Goal: Task Accomplishment & Management: Complete application form

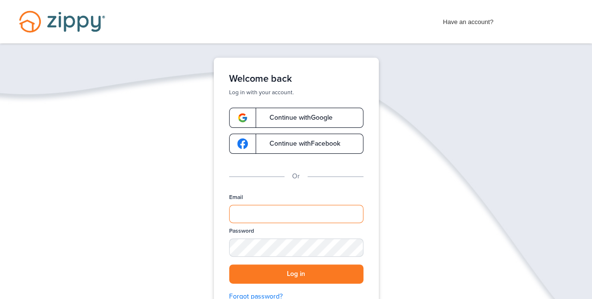
click at [256, 211] on input "Email" at bounding box center [296, 214] width 134 height 18
type input "**********"
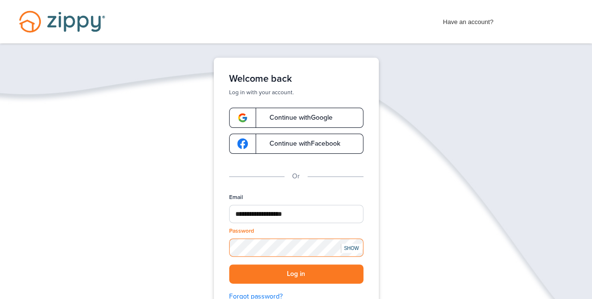
scroll to position [45, 0]
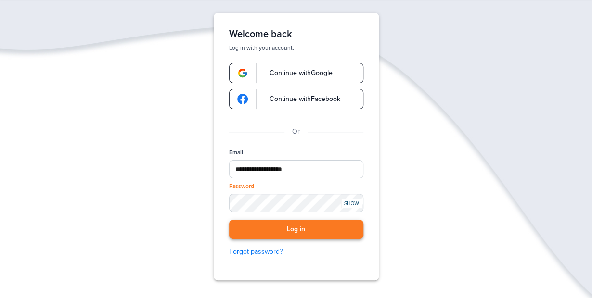
click at [302, 229] on button "Log in" at bounding box center [296, 230] width 134 height 20
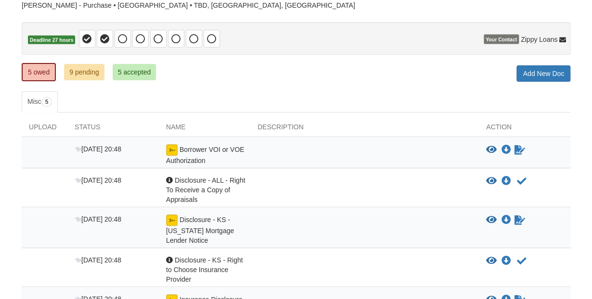
scroll to position [89, 0]
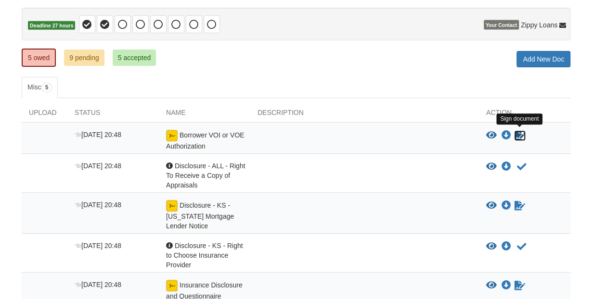
click at [515, 136] on icon "Sign Form" at bounding box center [519, 136] width 11 height 10
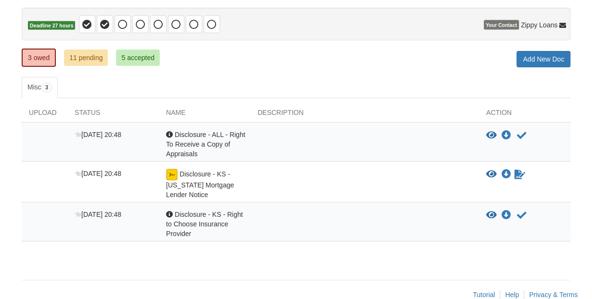
scroll to position [89, 0]
click at [517, 133] on icon "Acknowledge receipt of document" at bounding box center [522, 136] width 10 height 10
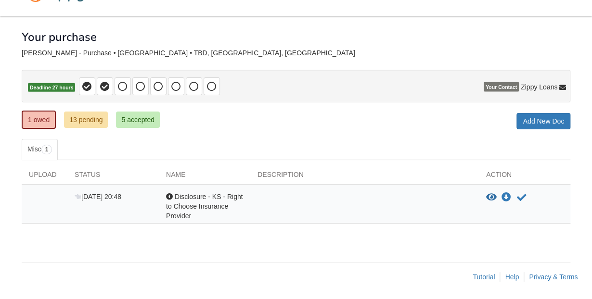
scroll to position [27, 0]
click at [518, 195] on icon "Acknowledge receipt of document" at bounding box center [522, 198] width 10 height 10
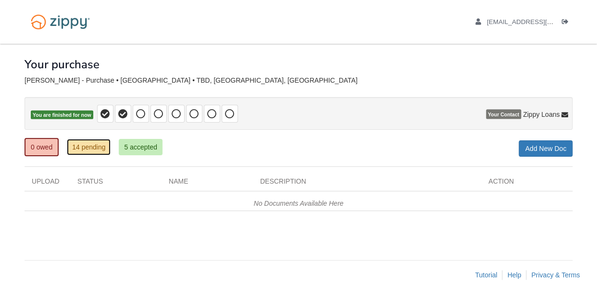
click at [93, 144] on link "14 pending" at bounding box center [89, 147] width 44 height 16
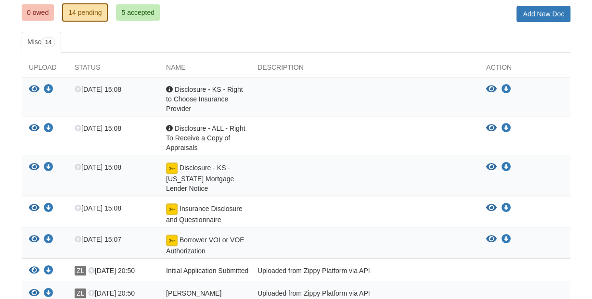
scroll to position [135, 0]
click at [508, 88] on icon "Download Disclosure - KS - Right to Choose Insurance Provider" at bounding box center [506, 90] width 10 height 10
click at [507, 125] on icon "Download Disclosure - ALL - Right To Receive a Copy of Appraisals" at bounding box center [506, 129] width 10 height 10
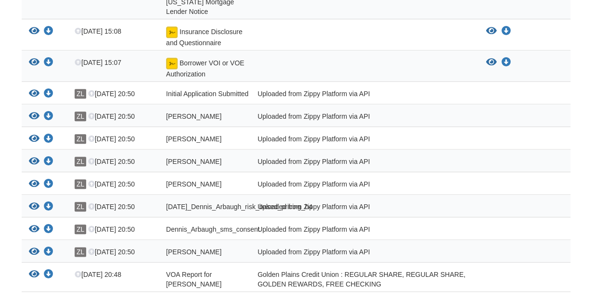
scroll to position [314, 0]
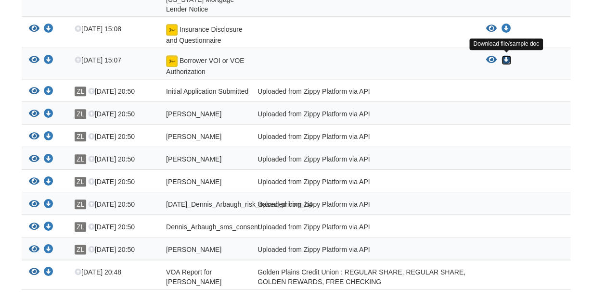
click at [502, 56] on icon "Download Borrower VOI or VOE Authorization" at bounding box center [506, 60] width 10 height 10
click at [506, 58] on icon "Download Borrower VOI or VOE Authorization" at bounding box center [506, 60] width 10 height 10
click at [507, 57] on icon "Download Borrower VOI or VOE Authorization" at bounding box center [506, 60] width 10 height 10
click at [506, 56] on icon "Download Borrower VOI or VOE Authorization" at bounding box center [506, 60] width 10 height 10
click at [501, 58] on icon "Download Borrower VOI or VOE Authorization" at bounding box center [506, 60] width 10 height 10
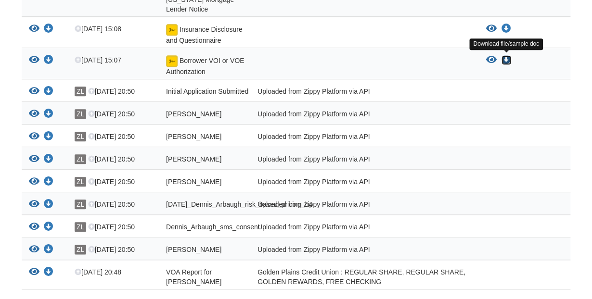
click at [507, 57] on icon "Download Borrower VOI or VOE Authorization" at bounding box center [506, 60] width 10 height 10
click at [504, 55] on icon "Download Borrower VOI or VOE Authorization" at bounding box center [506, 60] width 10 height 10
click at [509, 55] on icon "Download Borrower VOI or VOE Authorization" at bounding box center [506, 60] width 10 height 10
click at [503, 56] on icon "Download Borrower VOI or VOE Authorization" at bounding box center [506, 60] width 10 height 10
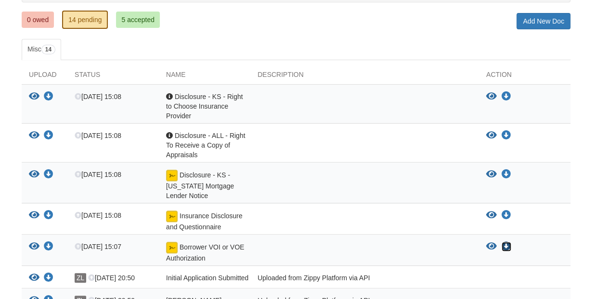
scroll to position [135, 0]
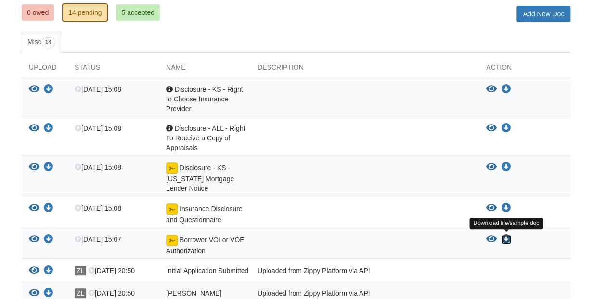
click at [504, 237] on icon "Download Borrower VOI or VOE Authorization" at bounding box center [506, 240] width 10 height 10
click at [505, 241] on icon "Download Borrower VOI or VOE Authorization" at bounding box center [506, 240] width 10 height 10
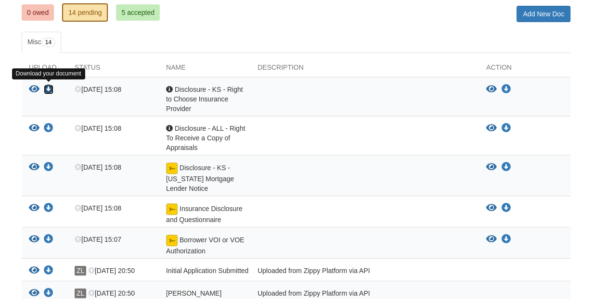
click at [49, 88] on icon "Download Disclosure - KS - Right to Choose Insurance Provider" at bounding box center [49, 90] width 10 height 10
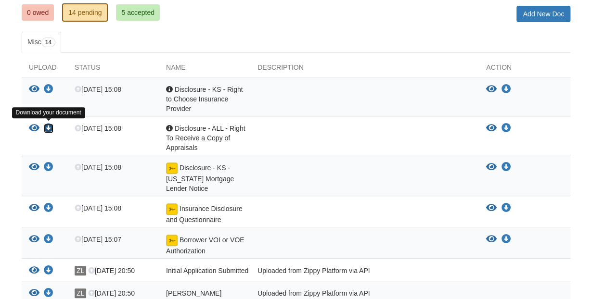
click at [51, 125] on icon "Download Disclosure - ALL - Right To Receive a Copy of Appraisals" at bounding box center [49, 129] width 10 height 10
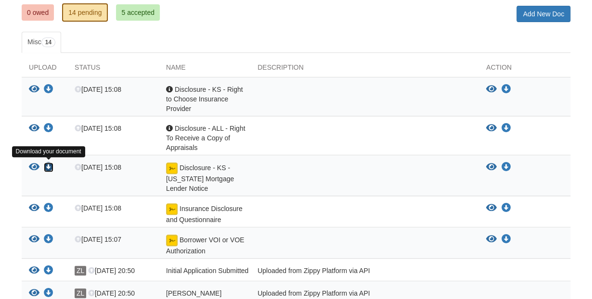
click at [48, 163] on icon "Download Disclosure - KS - Kansas Mortgage Lender Notice" at bounding box center [49, 168] width 10 height 10
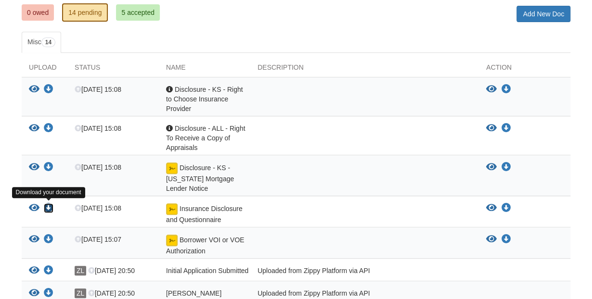
click at [45, 207] on icon "Download Insurance Disclosure and Questionnaire" at bounding box center [49, 208] width 10 height 10
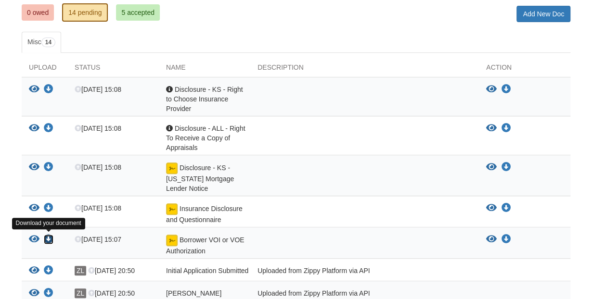
click at [52, 237] on icon "Download Borrower VOI or VOE Authorization" at bounding box center [49, 240] width 10 height 10
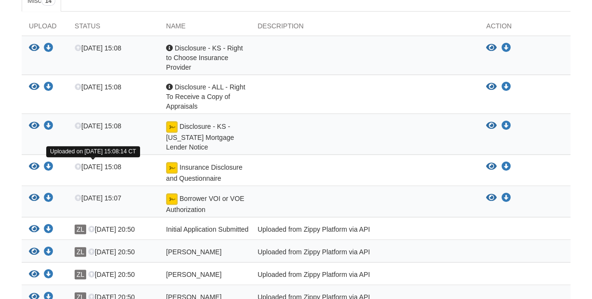
scroll to position [179, 0]
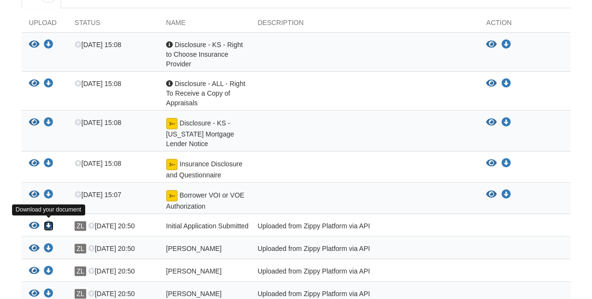
click at [49, 223] on icon "Download Initial Application Submitted" at bounding box center [49, 226] width 10 height 10
click at [46, 223] on icon "Download Initial Application Submitted" at bounding box center [49, 226] width 10 height 10
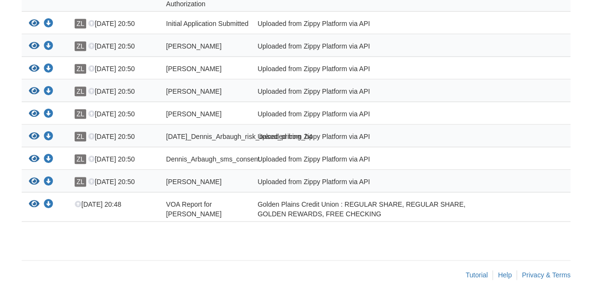
scroll to position [387, 0]
click at [49, 202] on icon "Download VOA Report for Dennis James Arbaugh" at bounding box center [49, 205] width 10 height 10
click at [46, 180] on icon "Download Dennis_Arbaugh_terms_of_use" at bounding box center [49, 182] width 10 height 10
click at [47, 156] on icon "Download Dennis_Arbaugh_sms_consent" at bounding box center [49, 159] width 10 height 10
click at [50, 109] on icon "Download Dennis_Arbaugh_esign_consent" at bounding box center [49, 114] width 10 height 10
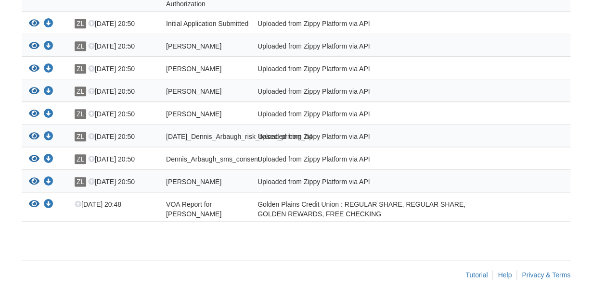
click at [53, 109] on div "View your document Download your document" at bounding box center [45, 115] width 46 height 13
click at [48, 109] on icon "Download Dennis_Arbaugh_esign_consent" at bounding box center [49, 114] width 10 height 10
click at [47, 87] on icon "Download Dennis_Arbaugh_credit_authorization" at bounding box center [49, 92] width 10 height 10
click at [50, 64] on icon "Download Dennis_Arbaugh_true_and_correct_consent" at bounding box center [49, 69] width 10 height 10
click at [51, 41] on icon "Download Dennis_Arbaugh_privacy_notice" at bounding box center [49, 46] width 10 height 10
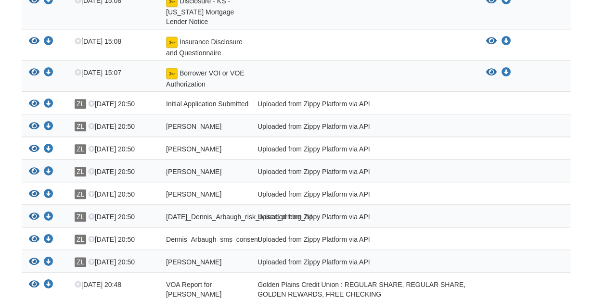
scroll to position [298, 0]
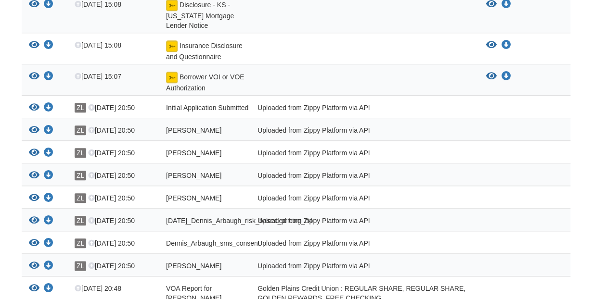
click at [335, 77] on div at bounding box center [364, 82] width 229 height 21
click at [505, 73] on icon "Download Borrower VOI or VOE Authorization" at bounding box center [506, 77] width 10 height 10
click at [368, 80] on div at bounding box center [364, 82] width 229 height 21
click at [505, 73] on icon "Download Borrower VOI or VOE Authorization" at bounding box center [506, 77] width 10 height 10
click at [193, 80] on div "Borrower VOI or VOE Authorization" at bounding box center [204, 82] width 91 height 21
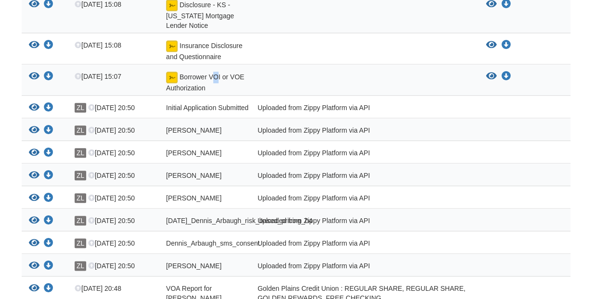
click at [216, 29] on span "Borrower VOI or VOE Authorization" at bounding box center [200, 15] width 68 height 28
drag, startPoint x: 216, startPoint y: 76, endPoint x: 276, endPoint y: 87, distance: 61.6
click at [276, 87] on div at bounding box center [364, 82] width 229 height 21
click at [422, 84] on div at bounding box center [364, 82] width 229 height 21
click at [112, 74] on span "Aug 29 15:07" at bounding box center [98, 77] width 47 height 8
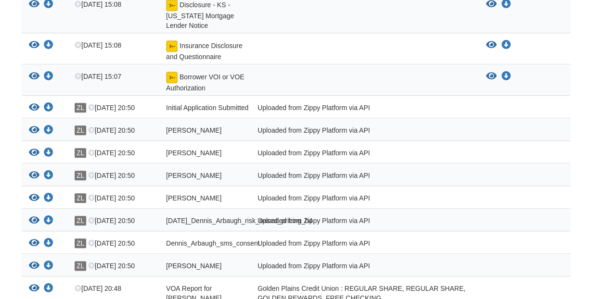
click at [176, 77] on img at bounding box center [172, 78] width 12 height 12
click at [189, 29] on span "Borrower VOI or VOE Authorization" at bounding box center [200, 15] width 68 height 28
click at [203, 29] on span "Borrower VOI or VOE Authorization" at bounding box center [200, 15] width 68 height 28
click at [304, 79] on div at bounding box center [364, 82] width 229 height 21
click at [505, 72] on icon "Download Borrower VOI or VOE Authorization" at bounding box center [506, 77] width 10 height 10
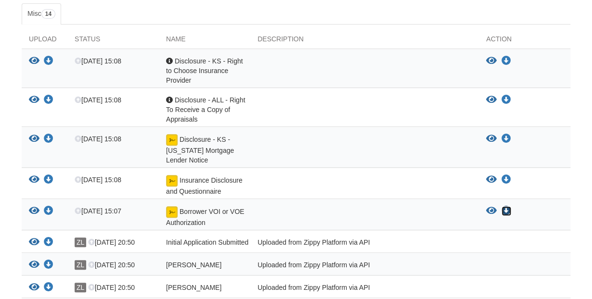
scroll to position [163, 0]
click at [506, 62] on icon "Download Disclosure - KS - Right to Choose Insurance Provider" at bounding box center [506, 62] width 10 height 10
click at [32, 58] on icon "View Disclosure - KS - Right to Choose Insurance Provider" at bounding box center [34, 62] width 11 height 10
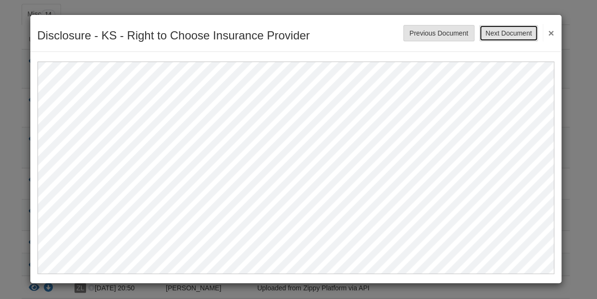
click at [511, 36] on button "Next Document" at bounding box center [509, 33] width 59 height 16
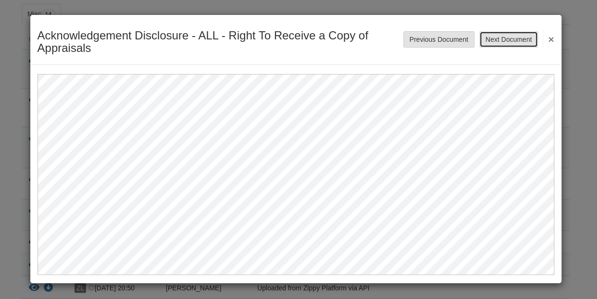
click at [505, 39] on button "Next Document" at bounding box center [509, 39] width 59 height 16
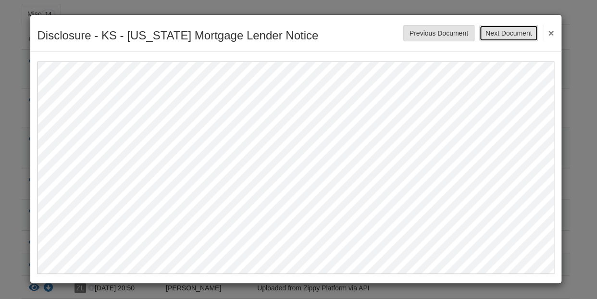
click at [495, 37] on button "Next Document" at bounding box center [509, 33] width 59 height 16
click at [521, 37] on button "Next Document" at bounding box center [509, 33] width 59 height 16
click at [526, 32] on button "Next Document" at bounding box center [509, 33] width 59 height 16
click at [513, 34] on button "Next Document" at bounding box center [509, 33] width 59 height 16
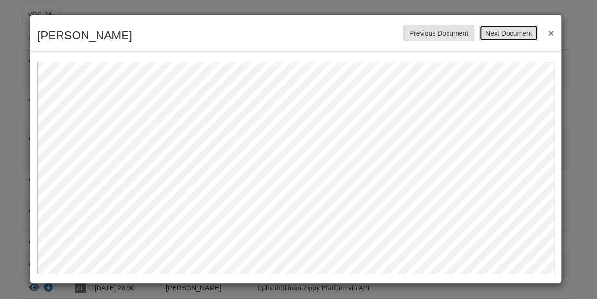
click at [510, 32] on button "Next Document" at bounding box center [509, 33] width 59 height 16
click at [512, 31] on button "Next Document" at bounding box center [509, 33] width 59 height 16
click at [504, 35] on button "Next Document" at bounding box center [509, 33] width 59 height 16
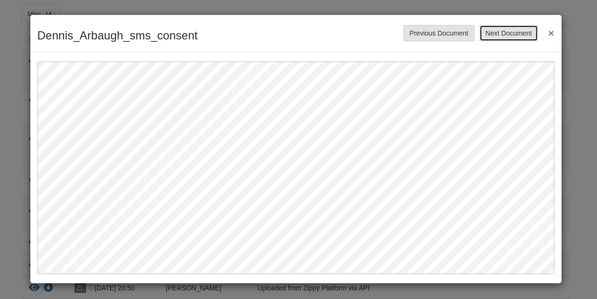
click at [510, 34] on button "Next Document" at bounding box center [509, 33] width 59 height 16
click at [502, 35] on button "Next Document" at bounding box center [509, 33] width 59 height 16
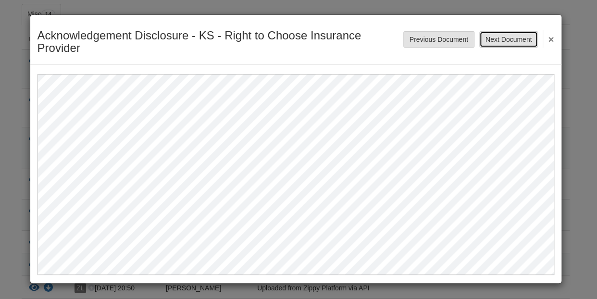
click at [504, 38] on button "Next Document" at bounding box center [509, 39] width 59 height 16
click at [510, 40] on button "Next Document" at bounding box center [509, 39] width 59 height 16
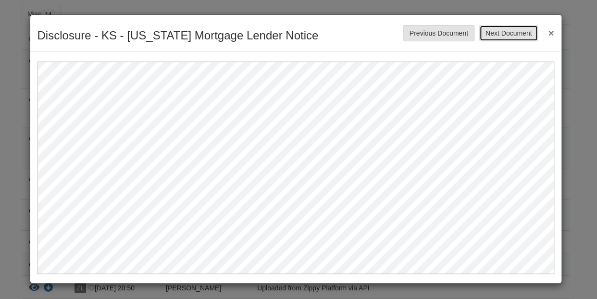
click at [500, 38] on button "Next Document" at bounding box center [509, 33] width 59 height 16
click at [548, 32] on button "×" at bounding box center [548, 32] width 11 height 17
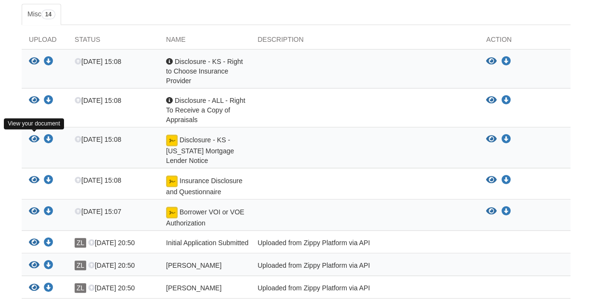
click at [33, 135] on icon "View Disclosure - KS - Kansas Mortgage Lender Notice" at bounding box center [34, 140] width 11 height 10
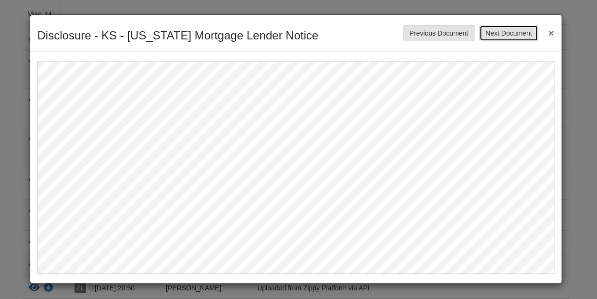
click at [507, 34] on button "Next Document" at bounding box center [509, 33] width 59 height 16
click at [552, 34] on button "×" at bounding box center [548, 32] width 11 height 17
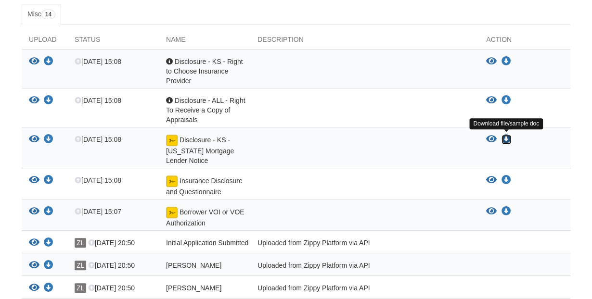
click at [507, 139] on icon "Download Disclosure - KS - Kansas Mortgage Lender Notice" at bounding box center [506, 140] width 10 height 10
click at [311, 148] on div at bounding box center [364, 150] width 229 height 31
click at [505, 135] on icon "Download Disclosure - KS - Kansas Mortgage Lender Notice" at bounding box center [506, 140] width 10 height 10
click at [265, 152] on div at bounding box center [364, 150] width 229 height 31
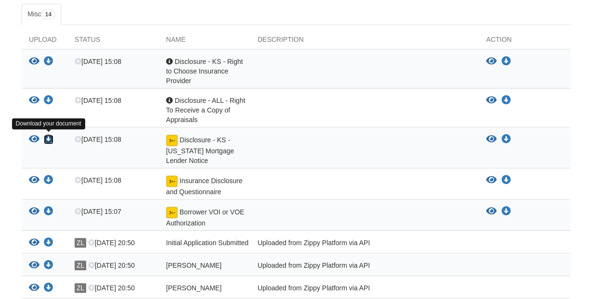
click at [48, 137] on icon "Download Disclosure - KS - Kansas Mortgage Lender Notice" at bounding box center [49, 140] width 10 height 10
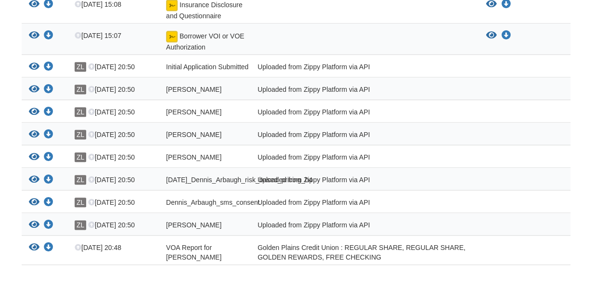
scroll to position [343, 0]
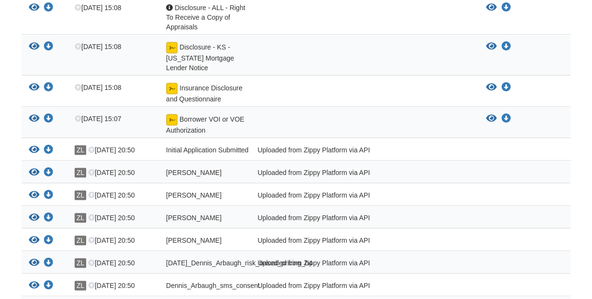
scroll to position [253, 0]
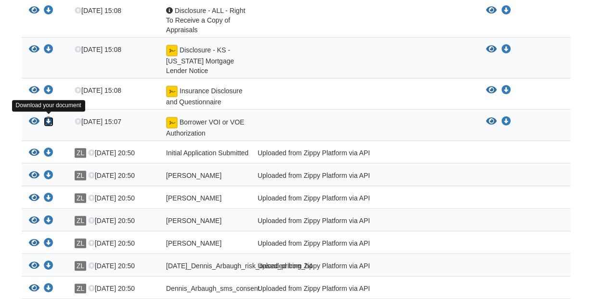
click at [48, 117] on icon "Download Borrower VOI or VOE Authorization" at bounding box center [49, 122] width 10 height 10
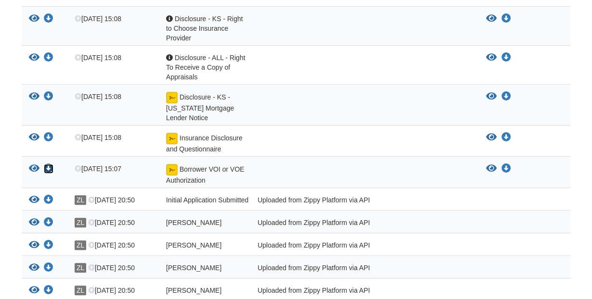
scroll to position [208, 0]
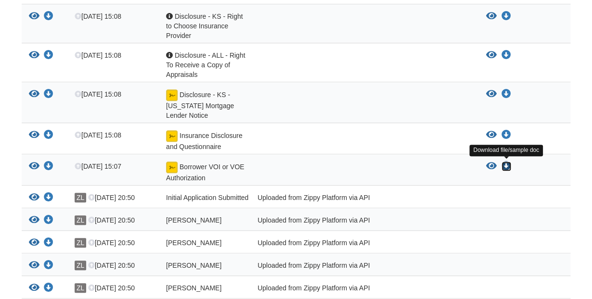
click at [504, 162] on icon "Download Borrower VOI or VOE Authorization" at bounding box center [506, 167] width 10 height 10
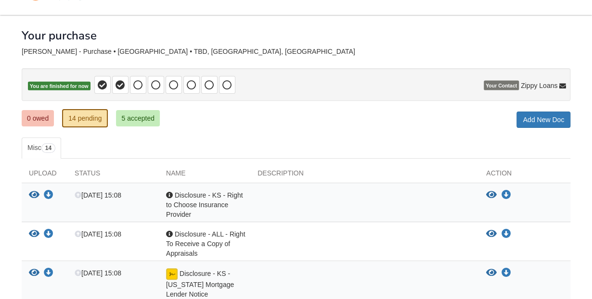
scroll to position [0, 0]
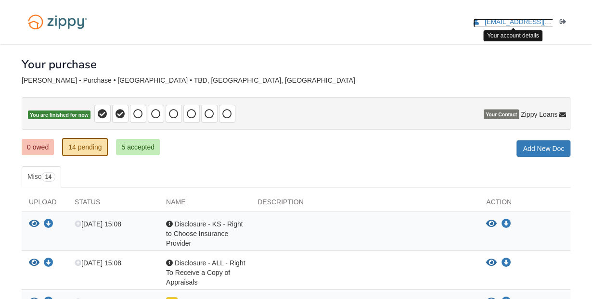
click at [520, 23] on span "[EMAIL_ADDRESS][DOMAIN_NAME]" at bounding box center [539, 21] width 110 height 7
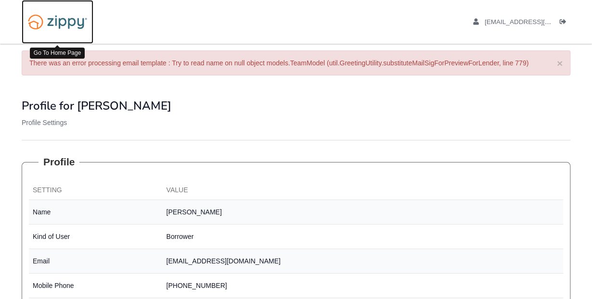
click at [52, 19] on img at bounding box center [58, 22] width 72 height 25
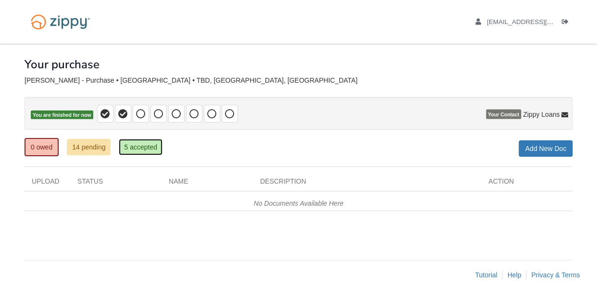
click at [145, 147] on link "5 accepted" at bounding box center [141, 147] width 44 height 16
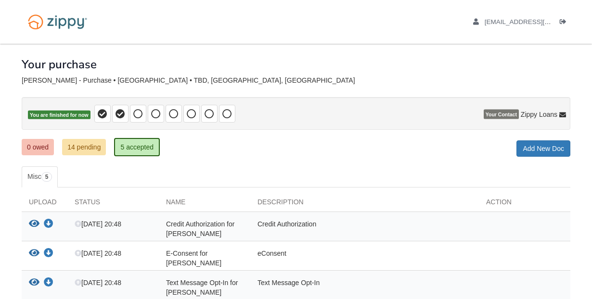
scroll to position [125, 0]
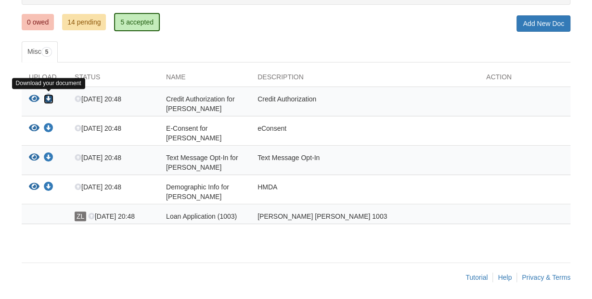
click at [48, 95] on icon "Download Credit Authorization for Dennis Arbaugh" at bounding box center [49, 99] width 10 height 10
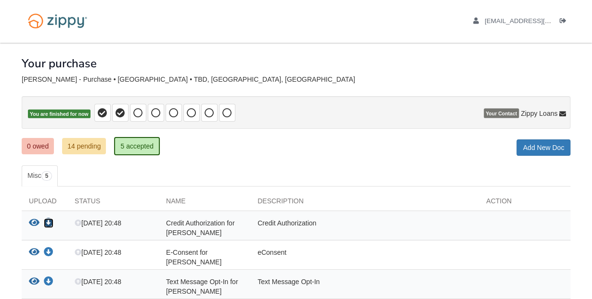
scroll to position [0, 0]
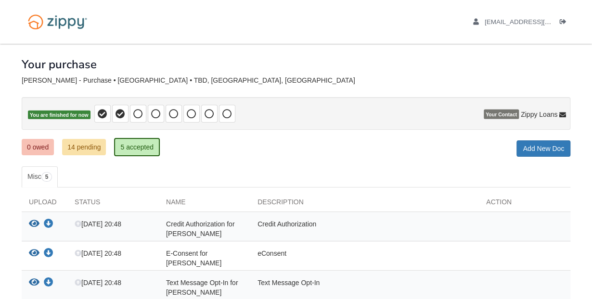
click at [562, 35] on div "[EMAIL_ADDRESS][DOMAIN_NAME] Logout" at bounding box center [510, 22] width 119 height 44
click at [564, 20] on icon "Log out" at bounding box center [562, 22] width 7 height 7
